Goal: Information Seeking & Learning: Learn about a topic

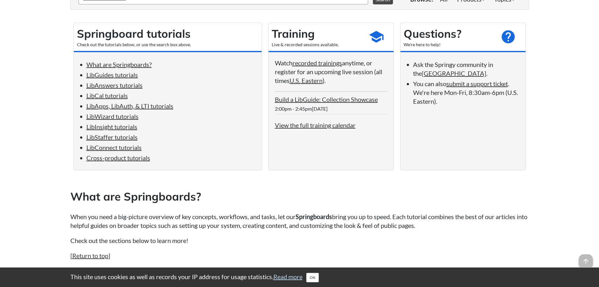
scroll to position [31, 0]
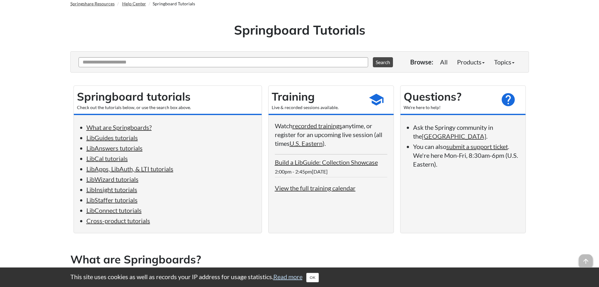
click at [178, 32] on h1 "Springboard Tutorials" at bounding box center [299, 30] width 449 height 18
click at [115, 190] on link "LibInsight tutorials" at bounding box center [111, 190] width 51 height 8
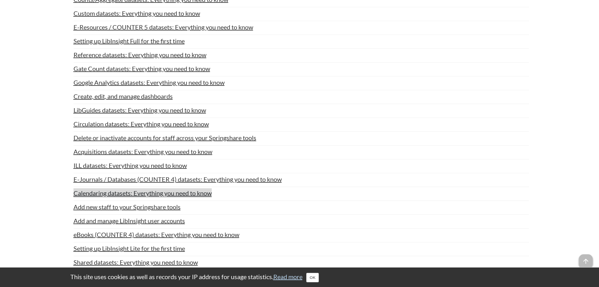
scroll to position [2332, 0]
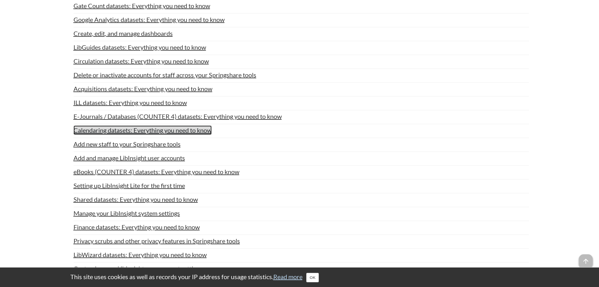
click at [141, 130] on link "Calendaring datasets: Everything you need to know" at bounding box center [142, 129] width 138 height 9
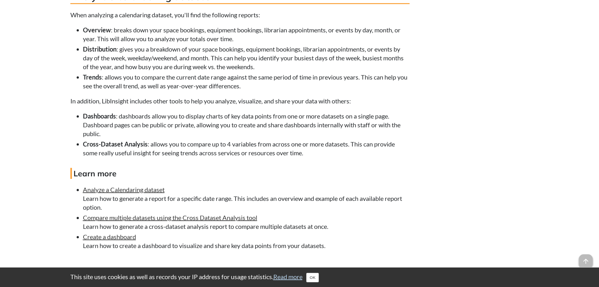
scroll to position [1107, 0]
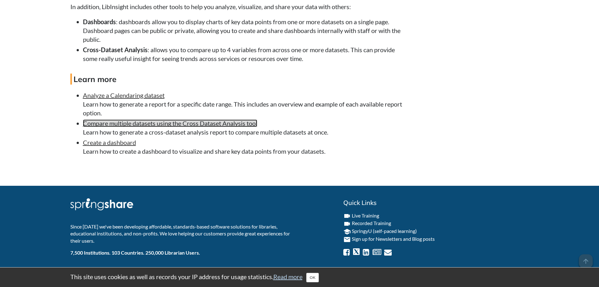
click at [154, 123] on link "Compare multiple datasets using the Cross Dataset Analysis tool" at bounding box center [170, 123] width 174 height 8
